Goal: Task Accomplishment & Management: Complete application form

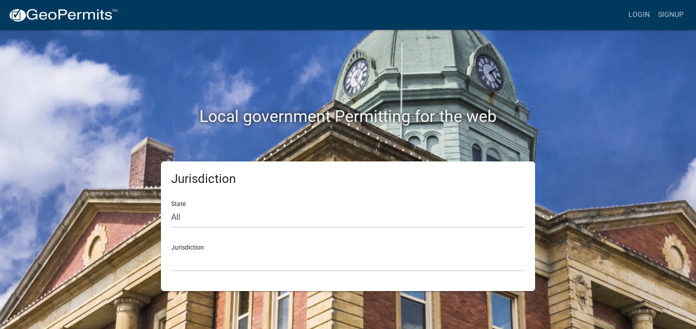
click at [578, 204] on div "Jurisdiction State All [US_STATE] [US_STATE] [US_STATE] [US_STATE] [US_STATE] […" at bounding box center [348, 226] width 584 height 130
click at [638, 12] on link "Login" at bounding box center [639, 14] width 30 height 19
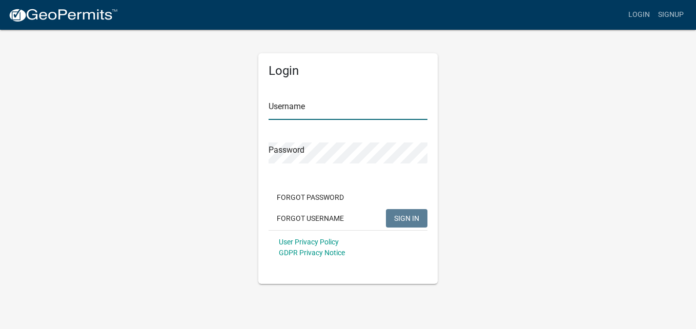
type input "[EMAIL_ADDRESS][DOMAIN_NAME]"
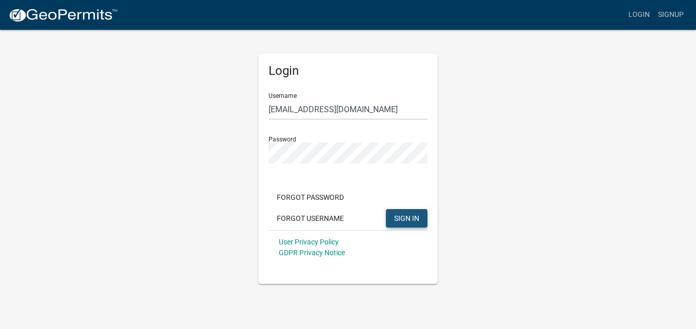
click at [415, 218] on span "SIGN IN" at bounding box center [406, 218] width 25 height 8
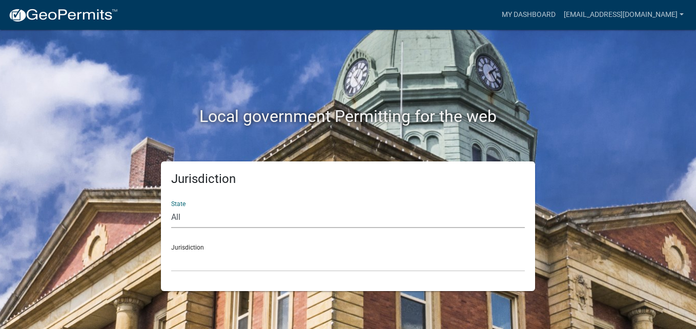
click at [202, 213] on select "All [US_STATE] [US_STATE] [US_STATE] [US_STATE] [US_STATE] [US_STATE] [US_STATE…" at bounding box center [347, 217] width 353 height 21
select select "[US_STATE]"
click at [171, 207] on select "All [US_STATE] [US_STATE] [US_STATE] [US_STATE] [US_STATE] [US_STATE] [US_STATE…" at bounding box center [347, 217] width 353 height 21
click at [182, 262] on select "[GEOGRAPHIC_DATA], [US_STATE] [GEOGRAPHIC_DATA], [US_STATE] [GEOGRAPHIC_DATA], …" at bounding box center [347, 260] width 353 height 21
click at [191, 260] on select "[GEOGRAPHIC_DATA], [US_STATE] City of [GEOGRAPHIC_DATA], [US_STATE] [GEOGRAPHIC…" at bounding box center [347, 260] width 353 height 21
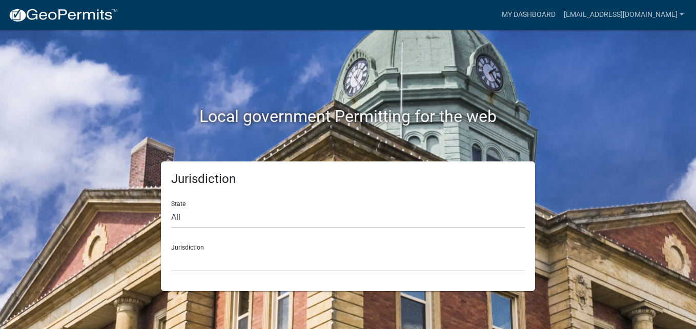
click at [104, 156] on div "Local government Permitting for the web" at bounding box center [348, 95] width 584 height 131
click at [198, 217] on select "All [US_STATE] [US_STATE] [US_STATE] [US_STATE] [US_STATE] [US_STATE] [US_STATE…" at bounding box center [347, 217] width 353 height 21
select select "[US_STATE]"
click at [171, 207] on select "All [US_STATE] [US_STATE] [US_STATE] [US_STATE] [US_STATE] [US_STATE] [US_STATE…" at bounding box center [347, 217] width 353 height 21
click at [196, 256] on select "[GEOGRAPHIC_DATA], [US_STATE] [GEOGRAPHIC_DATA], [US_STATE] [GEOGRAPHIC_DATA], …" at bounding box center [347, 260] width 353 height 21
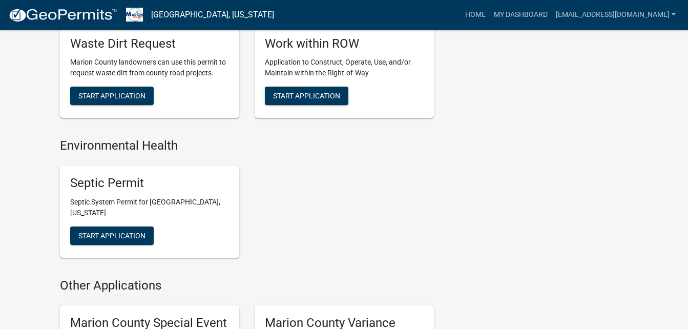
scroll to position [696, 0]
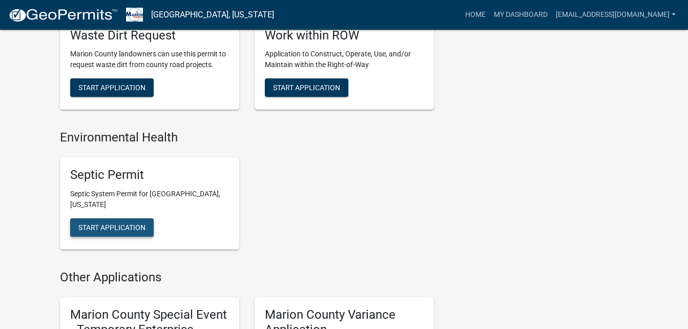
click at [128, 223] on span "Start Application" at bounding box center [111, 227] width 67 height 8
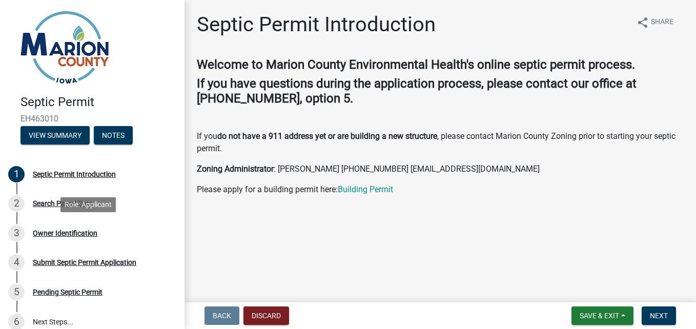
click at [571, 223] on div "Welcome to Marion County Environmental Health's online septic permit process. I…" at bounding box center [440, 146] width 487 height 179
click at [656, 316] on span "Next" at bounding box center [658, 315] width 18 height 8
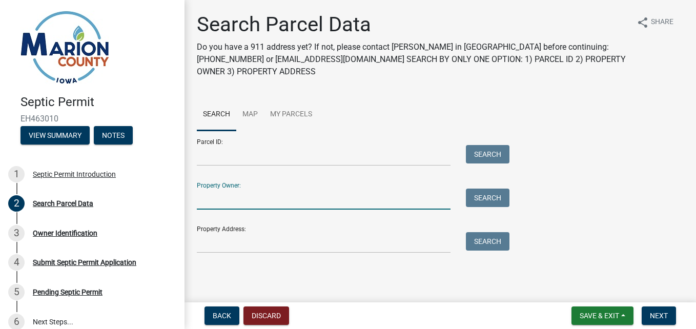
click at [292, 201] on input "Property Owner:" at bounding box center [324, 198] width 254 height 21
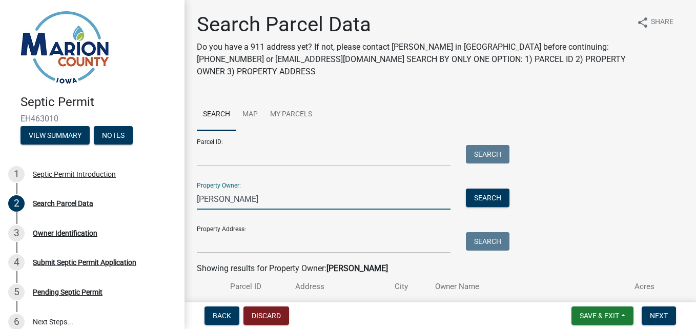
type input "[PERSON_NAME]"
click at [575, 209] on div "Parcel ID: Search Property Owner: [PERSON_NAME] Search Property Address: Search" at bounding box center [440, 192] width 487 height 122
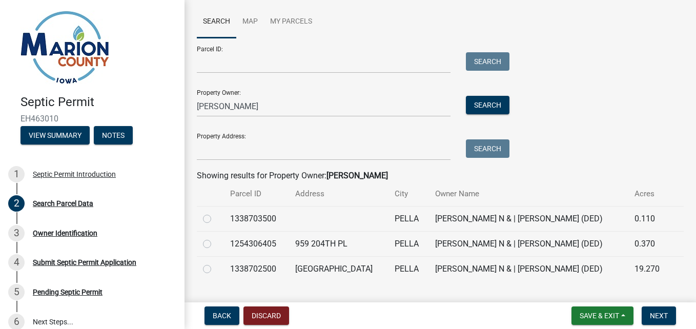
scroll to position [116, 0]
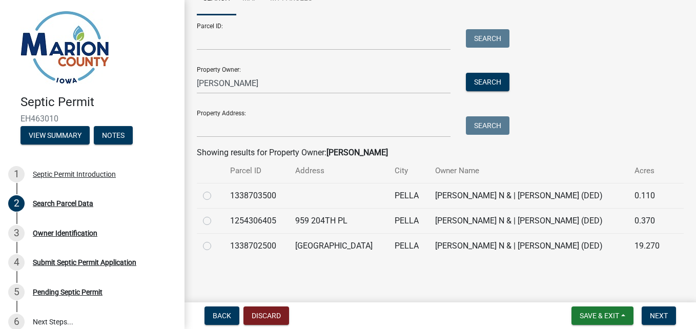
click at [215, 240] on label at bounding box center [215, 240] width 0 height 0
click at [215, 244] on input "radio" at bounding box center [218, 243] width 7 height 7
radio input "true"
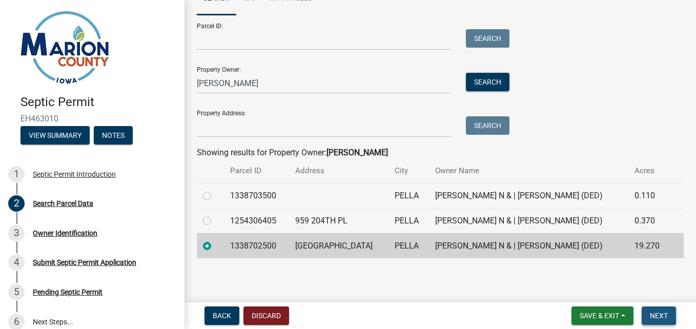
click at [656, 317] on span "Next" at bounding box center [658, 315] width 18 height 8
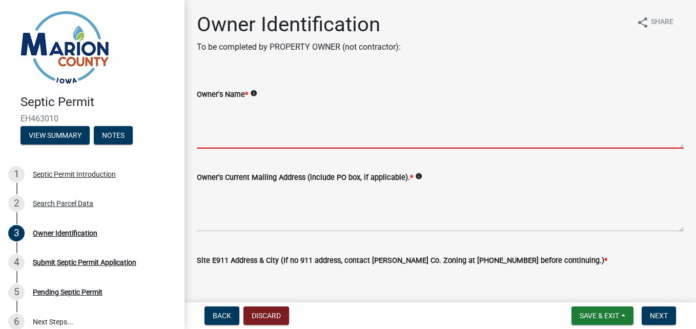
click at [251, 135] on textarea "Owner's Name *" at bounding box center [440, 124] width 487 height 48
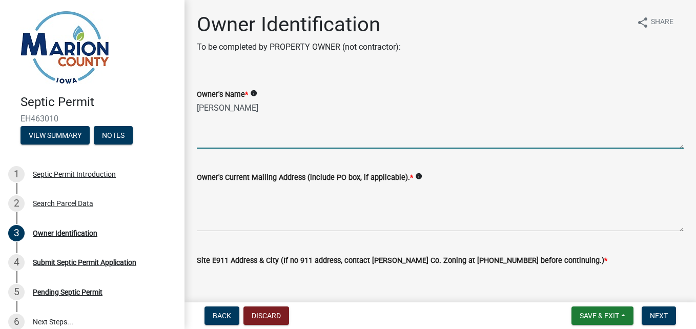
type textarea "[PERSON_NAME]"
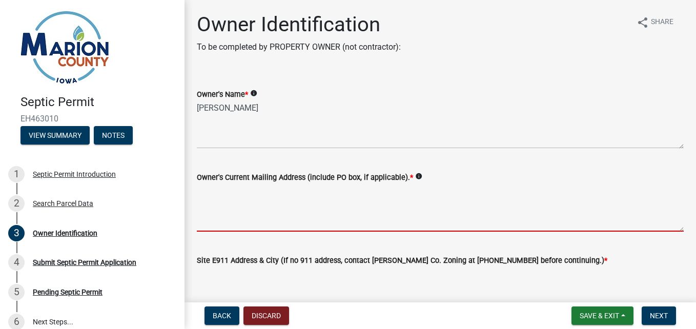
click at [222, 217] on textarea "Owner's Current Mailing Address (include PO box, if applicable). *" at bounding box center [440, 207] width 487 height 48
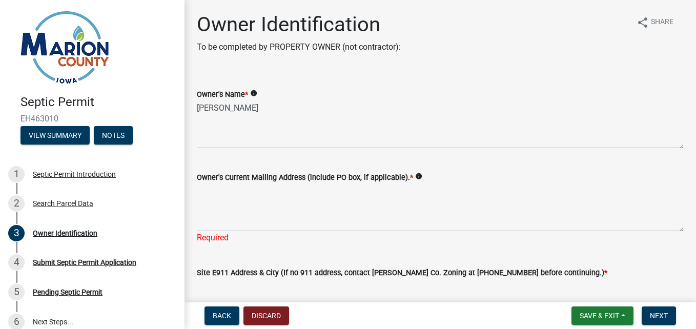
click at [480, 172] on div "Owner's Current Mailing Address (include PO box, if applicable). * info" at bounding box center [440, 177] width 487 height 12
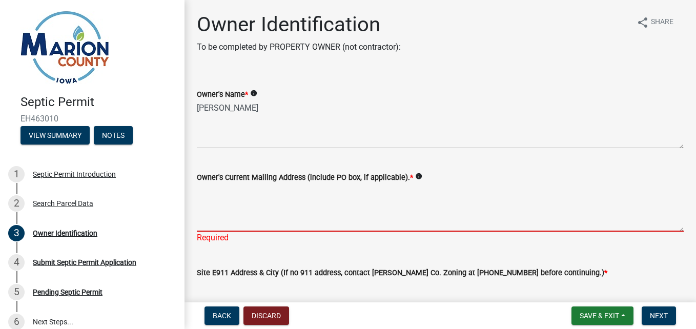
click at [232, 216] on textarea "Owner's Current Mailing Address (include PO box, if applicable). *" at bounding box center [440, 207] width 487 height 48
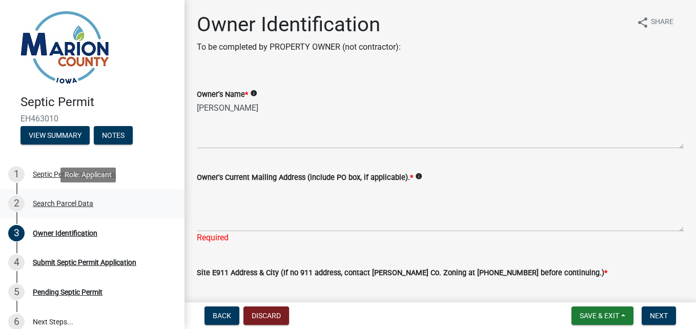
click at [74, 201] on div "Search Parcel Data" at bounding box center [63, 203] width 60 height 7
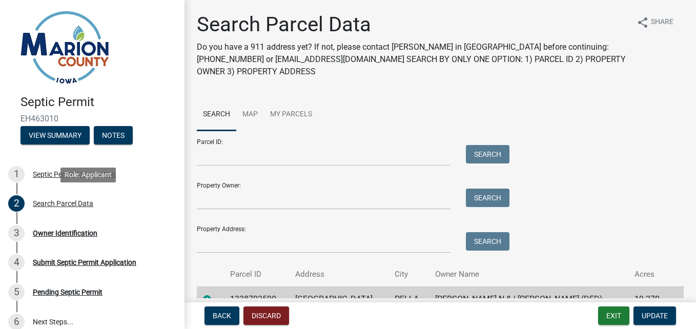
click at [586, 213] on div "Parcel ID: Search Property Owner: Search Property Address: Search" at bounding box center [440, 192] width 487 height 122
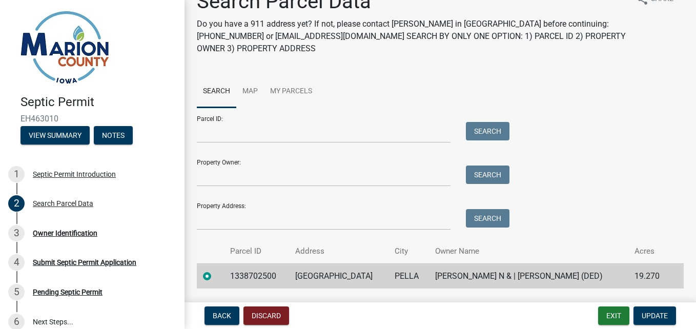
scroll to position [53, 0]
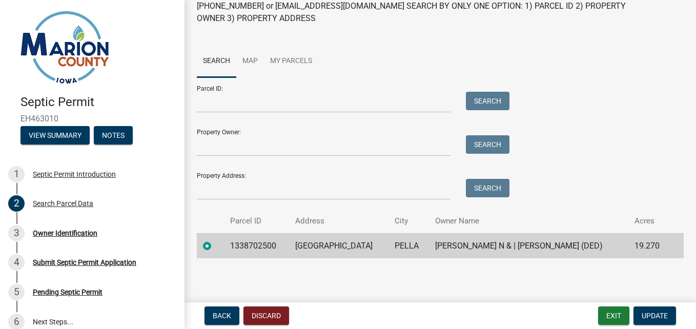
click at [215, 240] on label at bounding box center [215, 240] width 0 height 0
click at [215, 243] on input "radio" at bounding box center [218, 243] width 7 height 7
click at [228, 103] on input "Parcel ID:" at bounding box center [324, 102] width 254 height 21
click at [214, 142] on input "Property Owner:" at bounding box center [324, 145] width 254 height 21
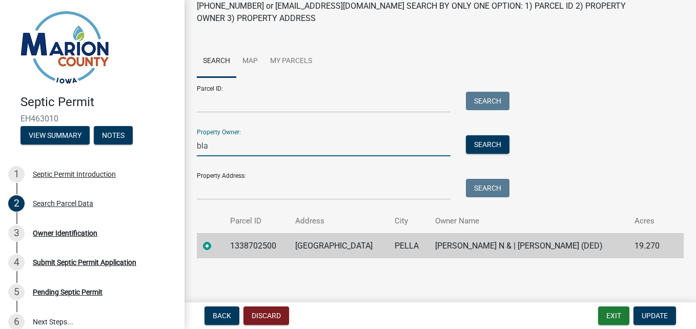
type input "[PERSON_NAME]"
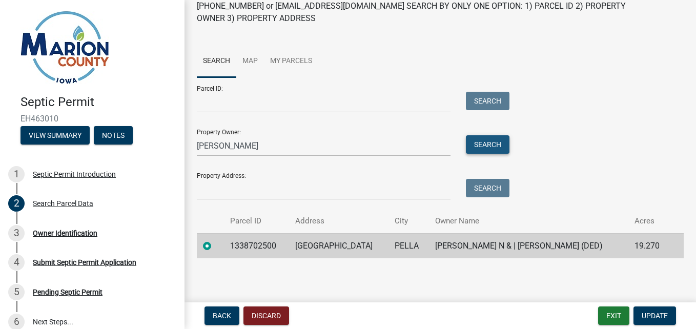
click at [477, 148] on button "Search" at bounding box center [488, 144] width 44 height 18
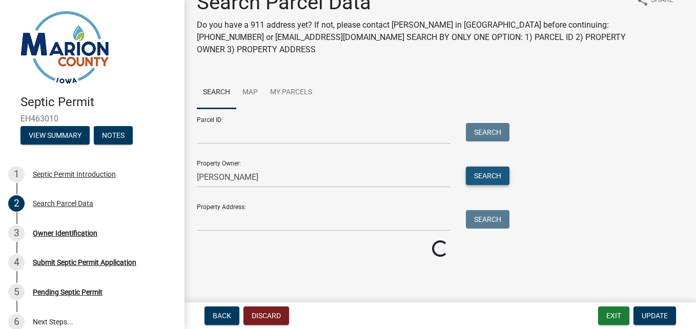
scroll to position [0, 0]
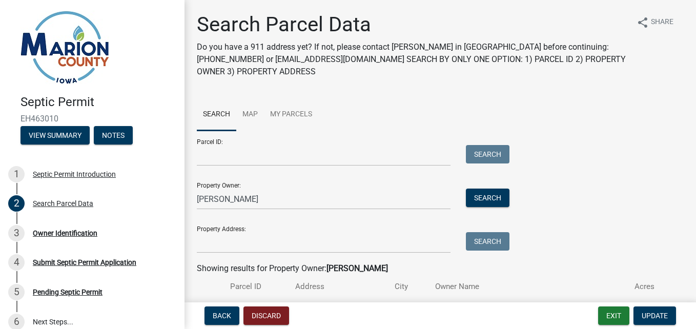
click at [589, 222] on div "Parcel ID: Search Property Owner: [PERSON_NAME] Search Property Address: Search" at bounding box center [440, 192] width 487 height 122
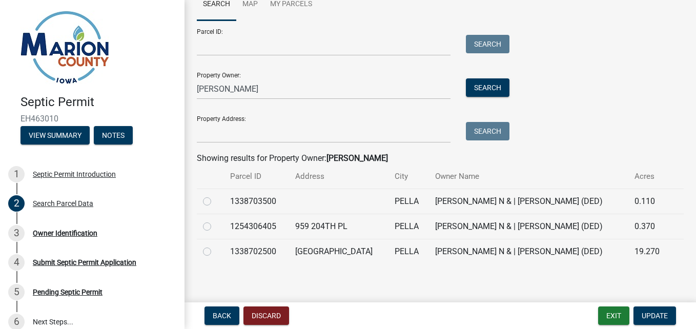
scroll to position [116, 0]
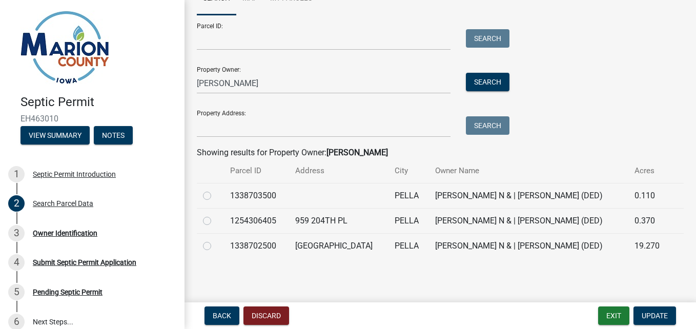
click at [215, 240] on label at bounding box center [215, 240] width 0 height 0
click at [215, 246] on input "radio" at bounding box center [218, 243] width 7 height 7
radio input "true"
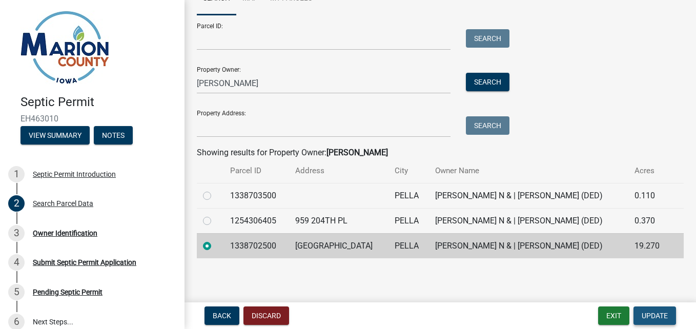
click at [656, 314] on span "Update" at bounding box center [654, 315] width 26 height 8
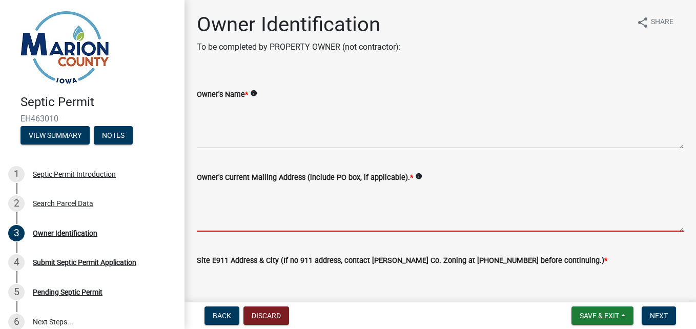
click at [235, 208] on textarea "Owner's Current Mailing Address (include PO box, if applicable). *" at bounding box center [440, 207] width 487 height 48
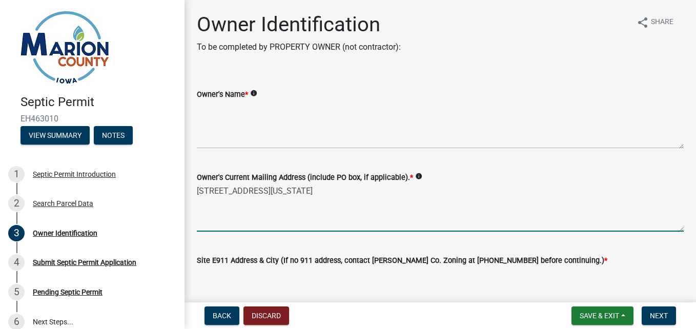
type textarea "[STREET_ADDRESS][US_STATE]"
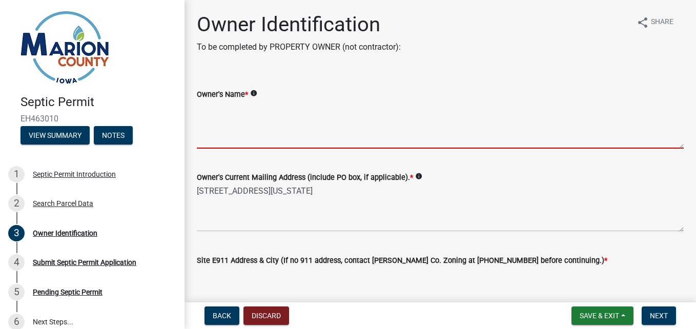
click at [394, 116] on textarea "Owner's Name *" at bounding box center [440, 124] width 487 height 48
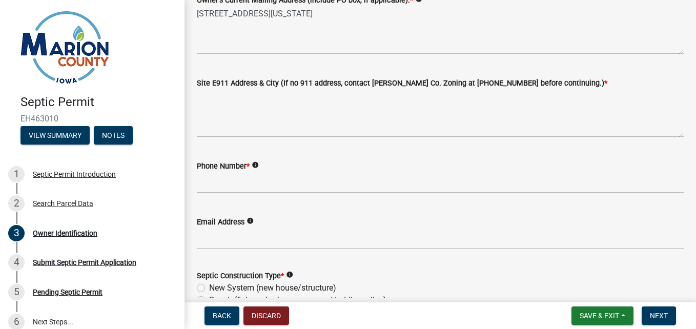
scroll to position [246, 0]
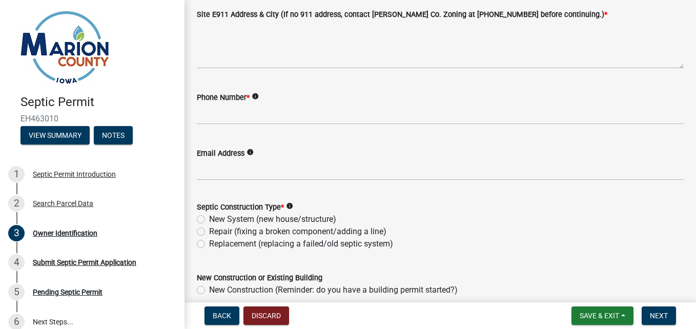
type textarea "[PERSON_NAME]"
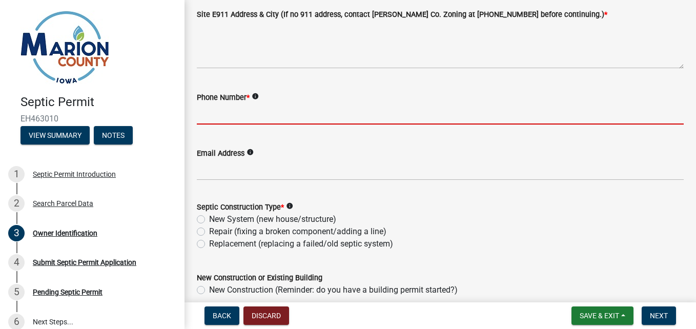
click at [214, 113] on input "Phone Number *" at bounding box center [440, 113] width 487 height 21
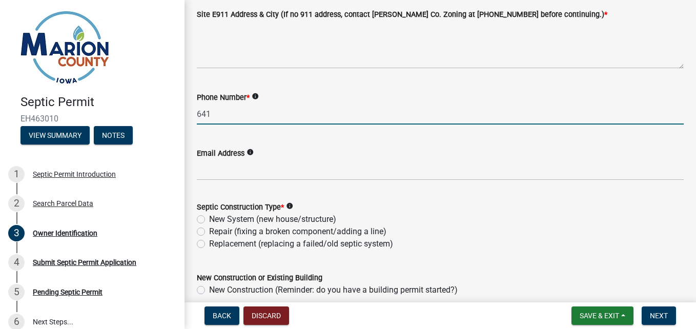
type input "6417806800"
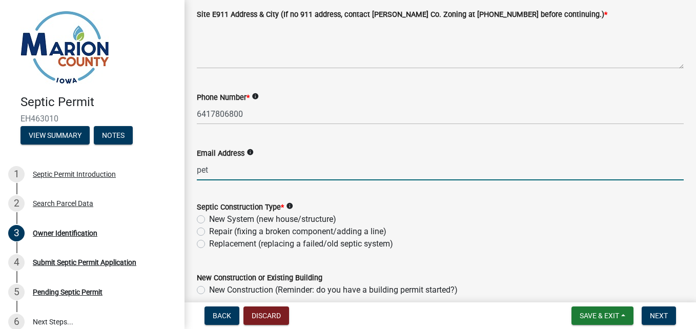
type input "[EMAIL_ADDRESS][DOMAIN_NAME]"
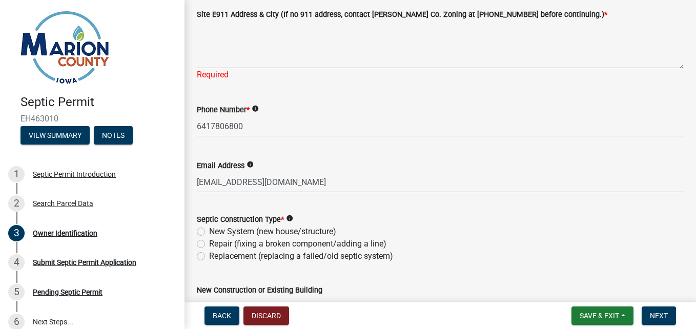
click at [209, 231] on label "New System (new house/structure)" at bounding box center [272, 231] width 127 height 12
click at [209, 231] on input "New System (new house/structure)" at bounding box center [212, 228] width 7 height 7
radio input "true"
click at [660, 313] on span "Next" at bounding box center [658, 315] width 18 height 8
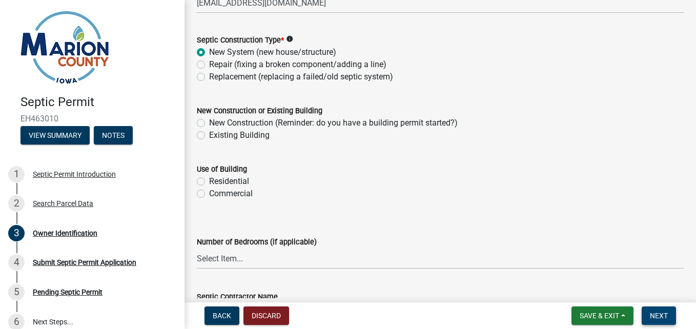
scroll to position [430, 0]
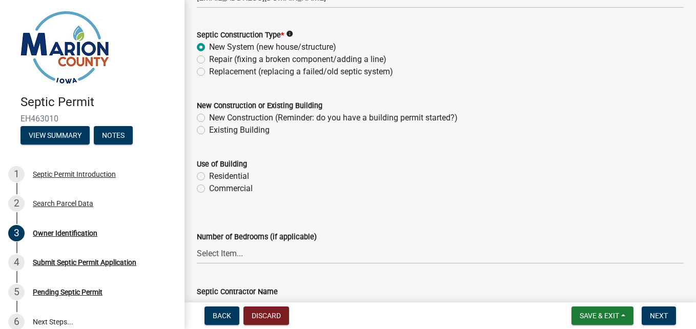
click at [209, 118] on label "New Construction (Reminder: do you have a building permit started?)" at bounding box center [333, 118] width 248 height 12
click at [209, 118] on input "New Construction (Reminder: do you have a building permit started?)" at bounding box center [212, 115] width 7 height 7
radio input "true"
click at [209, 177] on label "Residential" at bounding box center [229, 176] width 40 height 12
click at [209, 177] on input "Residential" at bounding box center [212, 173] width 7 height 7
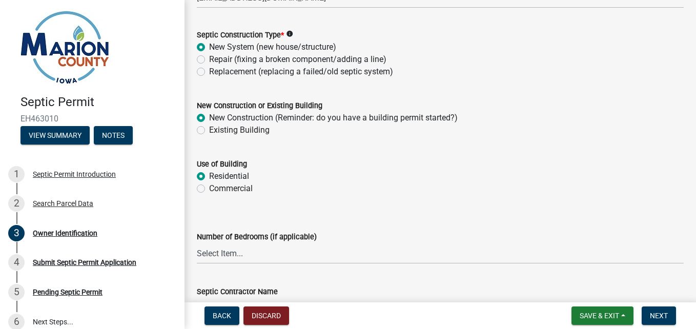
radio input "true"
click at [234, 255] on select "Select Item... 1 2 3 4 5 6" at bounding box center [440, 253] width 487 height 21
click at [197, 243] on select "Select Item... 1 2 3 4 5 6" at bounding box center [440, 253] width 487 height 21
select select "c5aab0ae-c069-47d3-861d-b98f74819fd7"
click at [573, 193] on div "Commercial" at bounding box center [440, 188] width 487 height 12
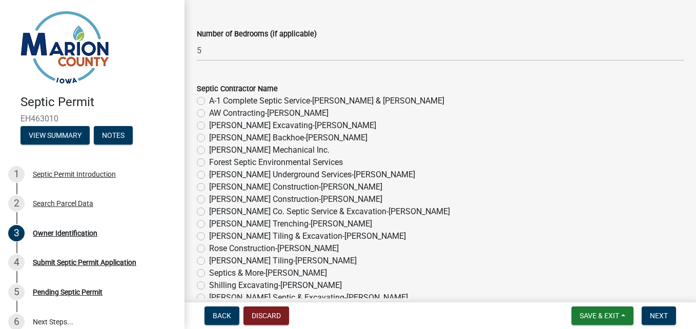
scroll to position [637, 0]
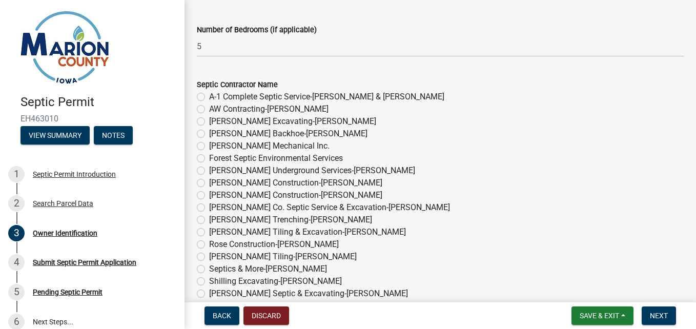
click at [209, 232] on label "[PERSON_NAME] Tiling & Excavation-[PERSON_NAME]" at bounding box center [307, 232] width 197 height 12
click at [209, 232] on input "[PERSON_NAME] Tiling & Excavation-[PERSON_NAME]" at bounding box center [212, 229] width 7 height 7
radio input "true"
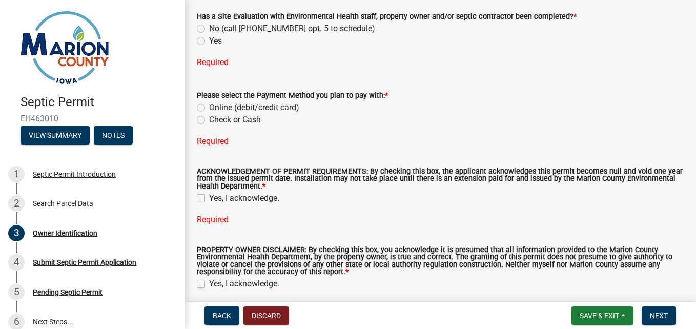
scroll to position [1026, 0]
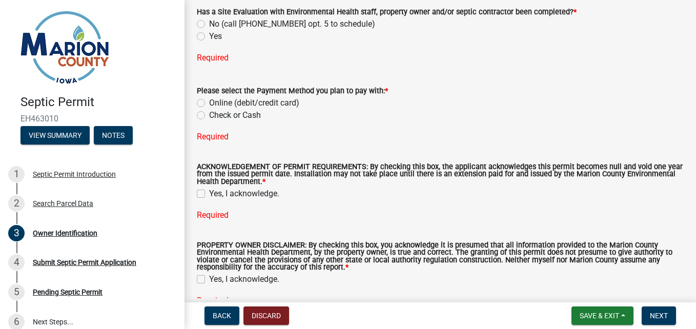
click at [209, 24] on label "No (call [PHONE_NUMBER] opt. 5 to schedule)" at bounding box center [292, 24] width 166 height 12
click at [209, 24] on input "No (call [PHONE_NUMBER] opt. 5 to schedule)" at bounding box center [212, 21] width 7 height 7
radio input "true"
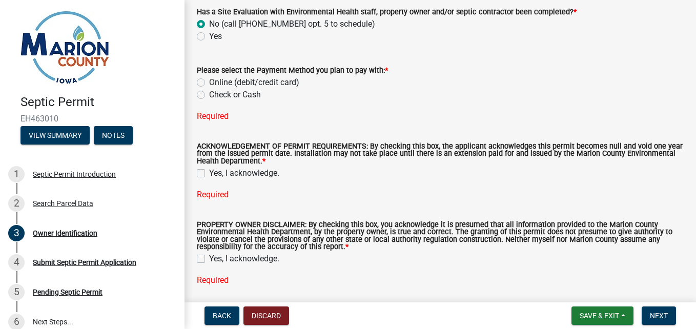
click at [209, 81] on label "Online (debit/credit card)" at bounding box center [254, 82] width 90 height 12
click at [209, 81] on input "Online (debit/credit card)" at bounding box center [212, 79] width 7 height 7
radio input "true"
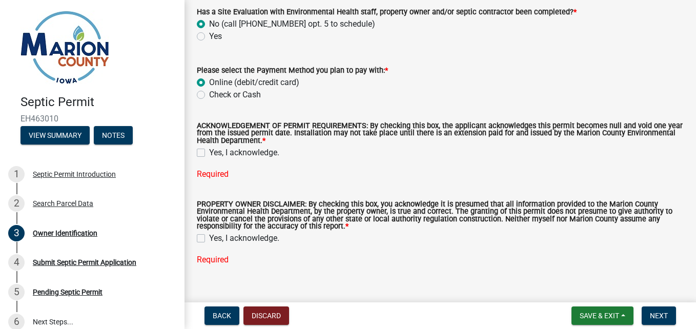
click at [209, 154] on label "Yes, I acknowledge." at bounding box center [244, 152] width 70 height 12
click at [209, 153] on input "Yes, I acknowledge." at bounding box center [212, 149] width 7 height 7
checkbox input "true"
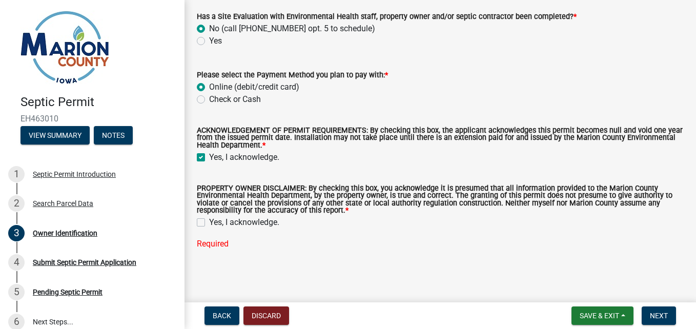
click at [209, 221] on label "Yes, I acknowledge." at bounding box center [244, 222] width 70 height 12
click at [209, 221] on input "Yes, I acknowledge." at bounding box center [212, 219] width 7 height 7
checkbox input "true"
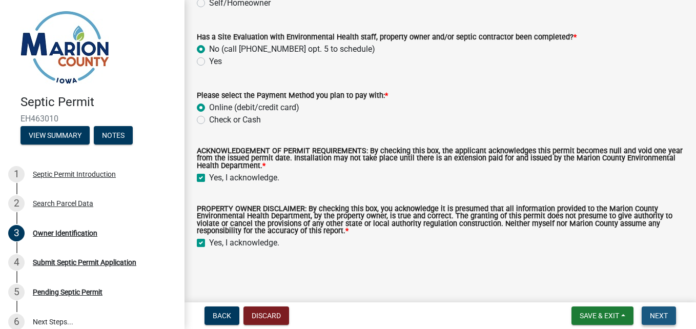
click at [658, 313] on span "Next" at bounding box center [658, 315] width 18 height 8
click at [658, 314] on span "Next" at bounding box center [658, 315] width 18 height 8
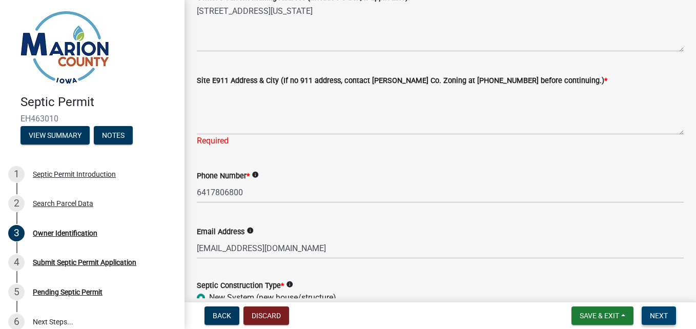
scroll to position [176, 0]
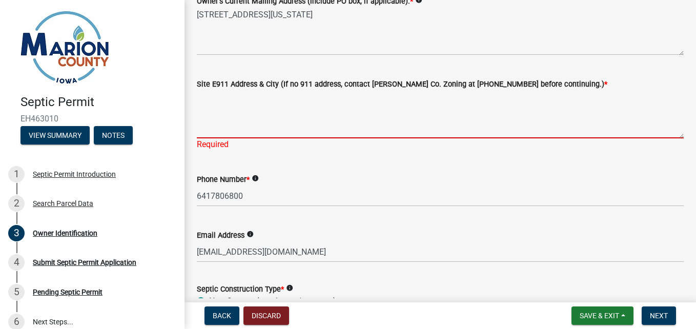
click at [223, 126] on textarea "Site E911 Address & City (If no 911 address, contact [PERSON_NAME] Co. Zoning a…" at bounding box center [440, 114] width 487 height 48
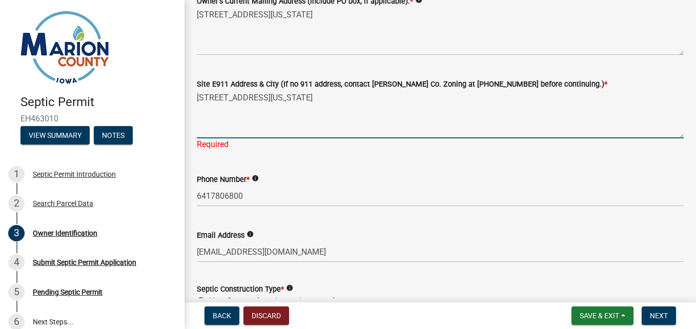
type textarea "[STREET_ADDRESS][US_STATE]"
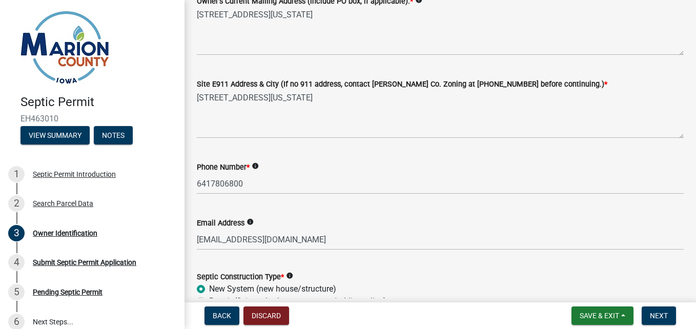
click at [288, 167] on div "Phone Number * info [PHONE_NUMBER]" at bounding box center [440, 170] width 487 height 48
click at [661, 313] on span "Next" at bounding box center [658, 315] width 18 height 8
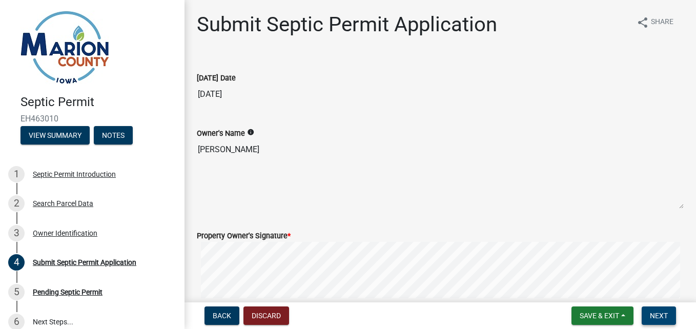
click at [655, 314] on span "Next" at bounding box center [658, 315] width 18 height 8
